Goal: Task Accomplishment & Management: Use online tool/utility

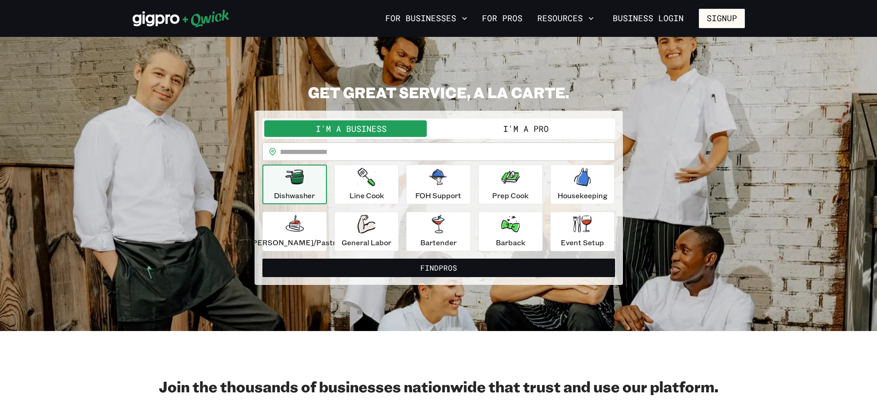
click at [523, 132] on button "I'm a Pro" at bounding box center [526, 128] width 175 height 17
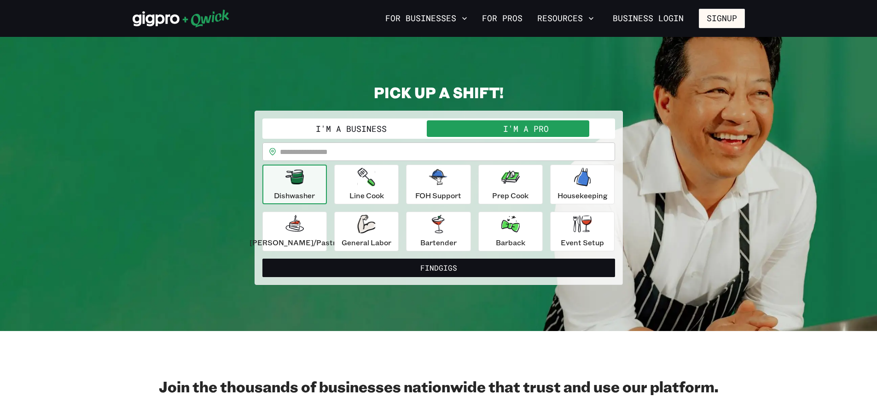
click at [321, 157] on input "text" at bounding box center [447, 151] width 335 height 18
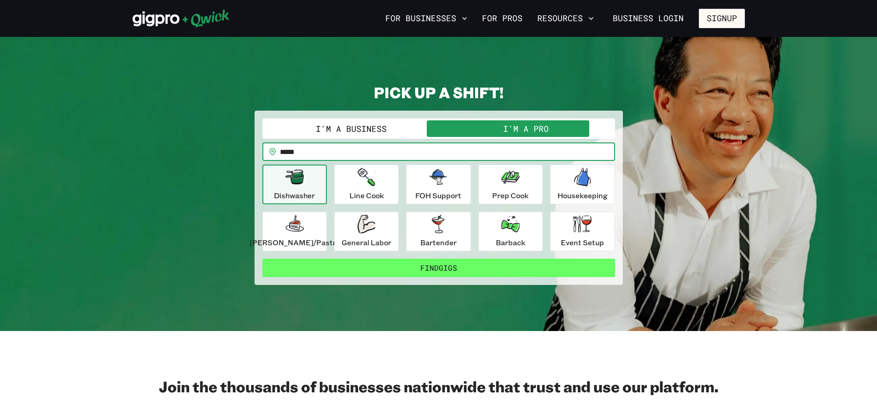
type input "*****"
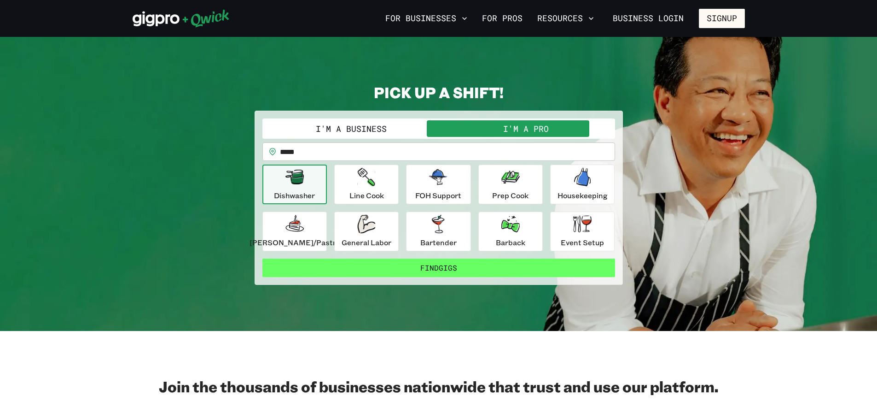
click at [390, 269] on button "Find Gigs" at bounding box center [439, 267] width 353 height 18
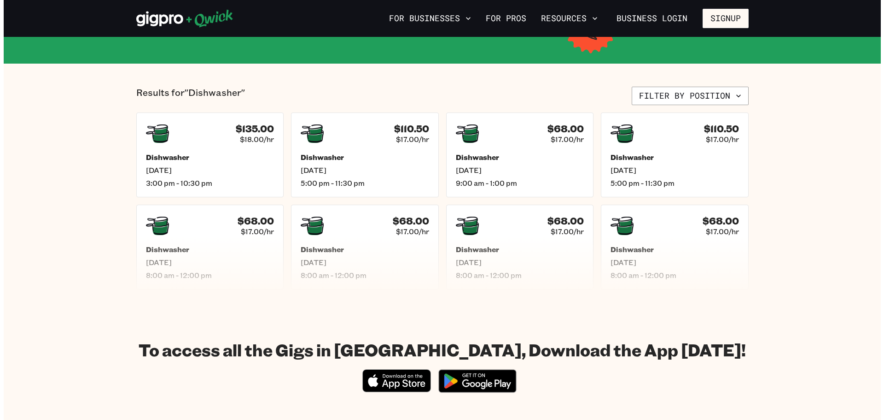
scroll to position [92, 0]
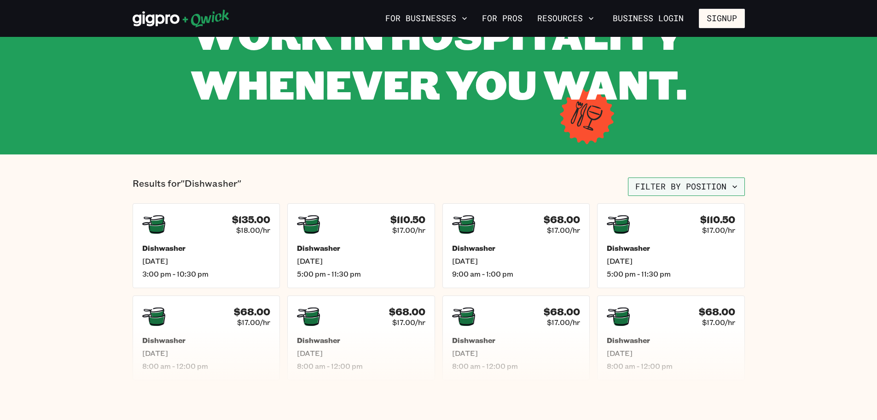
click at [714, 178] on button "Filter by position" at bounding box center [686, 186] width 117 height 18
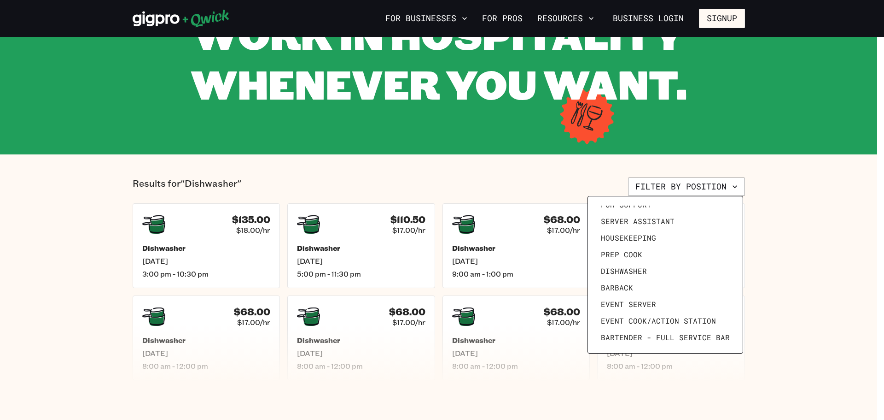
scroll to position [127, 0]
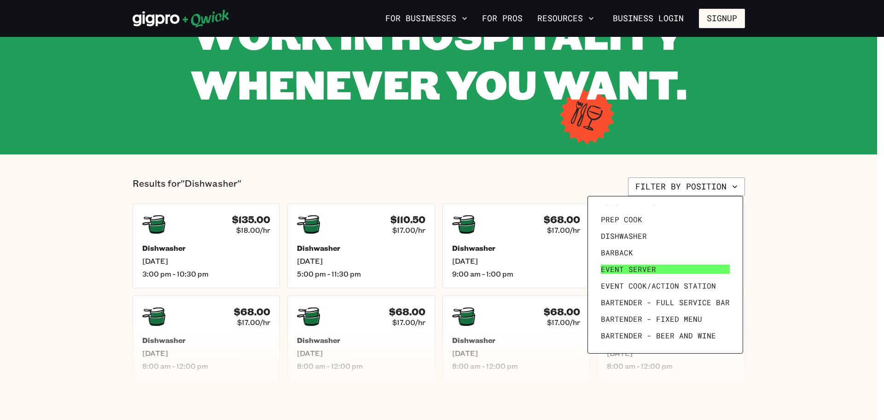
click at [654, 263] on link "Event Server" at bounding box center [665, 269] width 136 height 17
